Goal: Check status: Check status

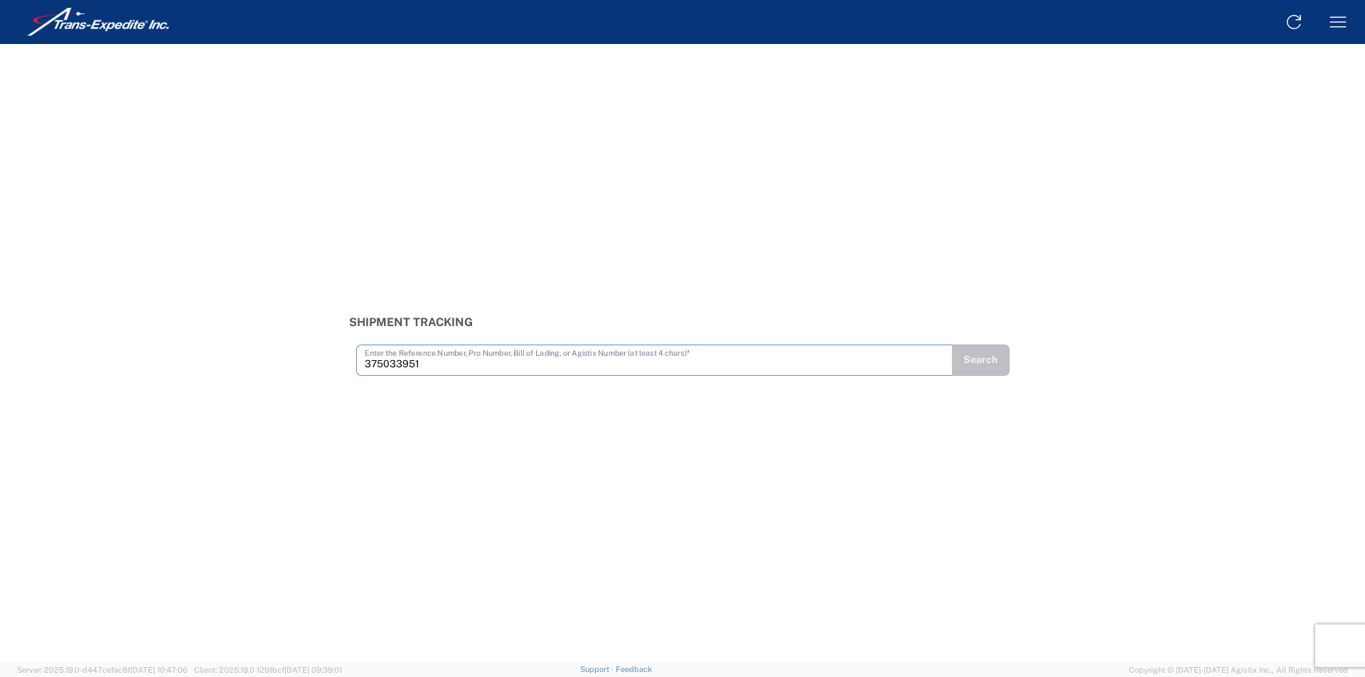
type input "375033951"
type input "375033974"
type input "375034027"
